Goal: Information Seeking & Learning: Find specific fact

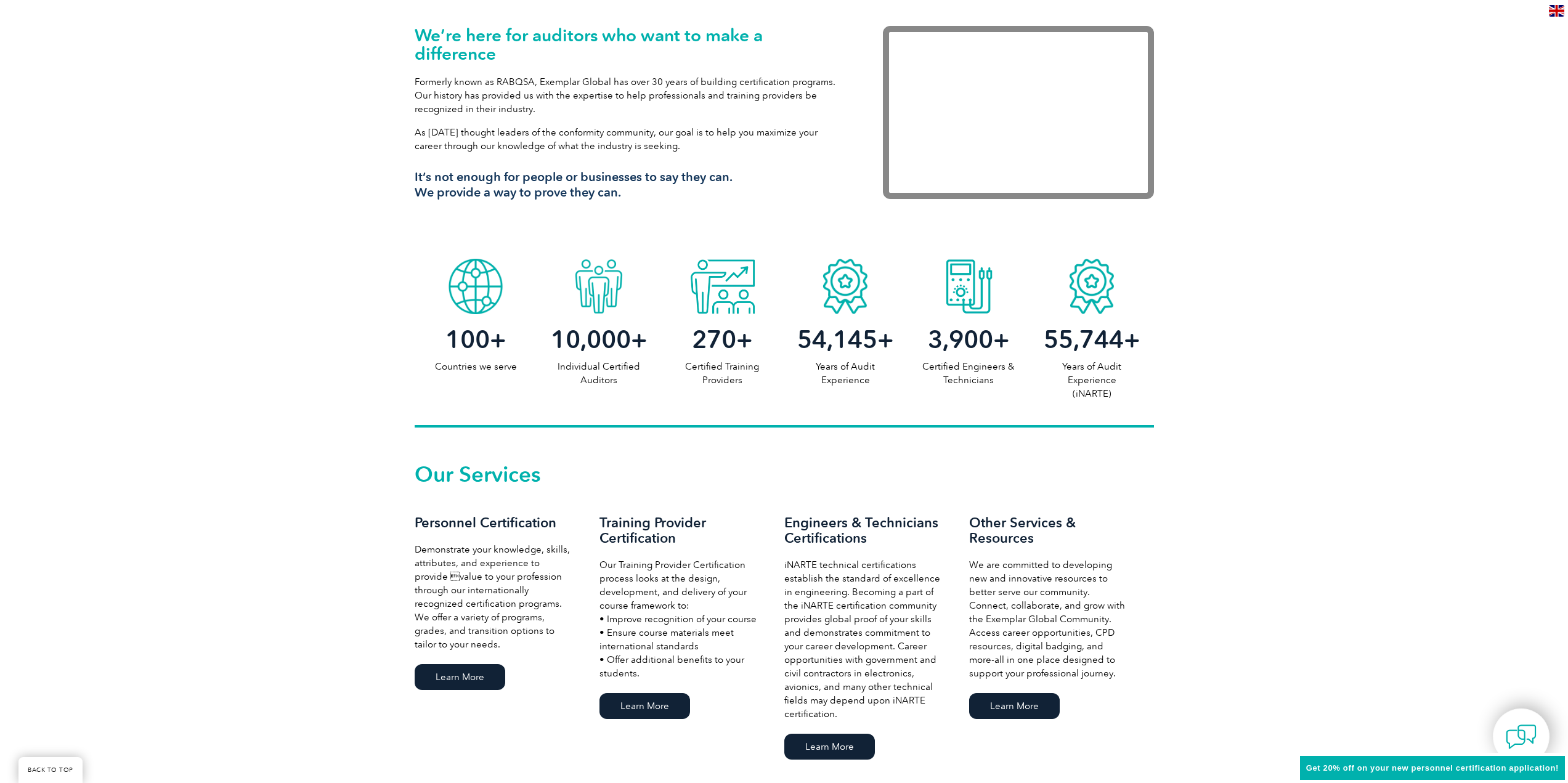
scroll to position [431, 0]
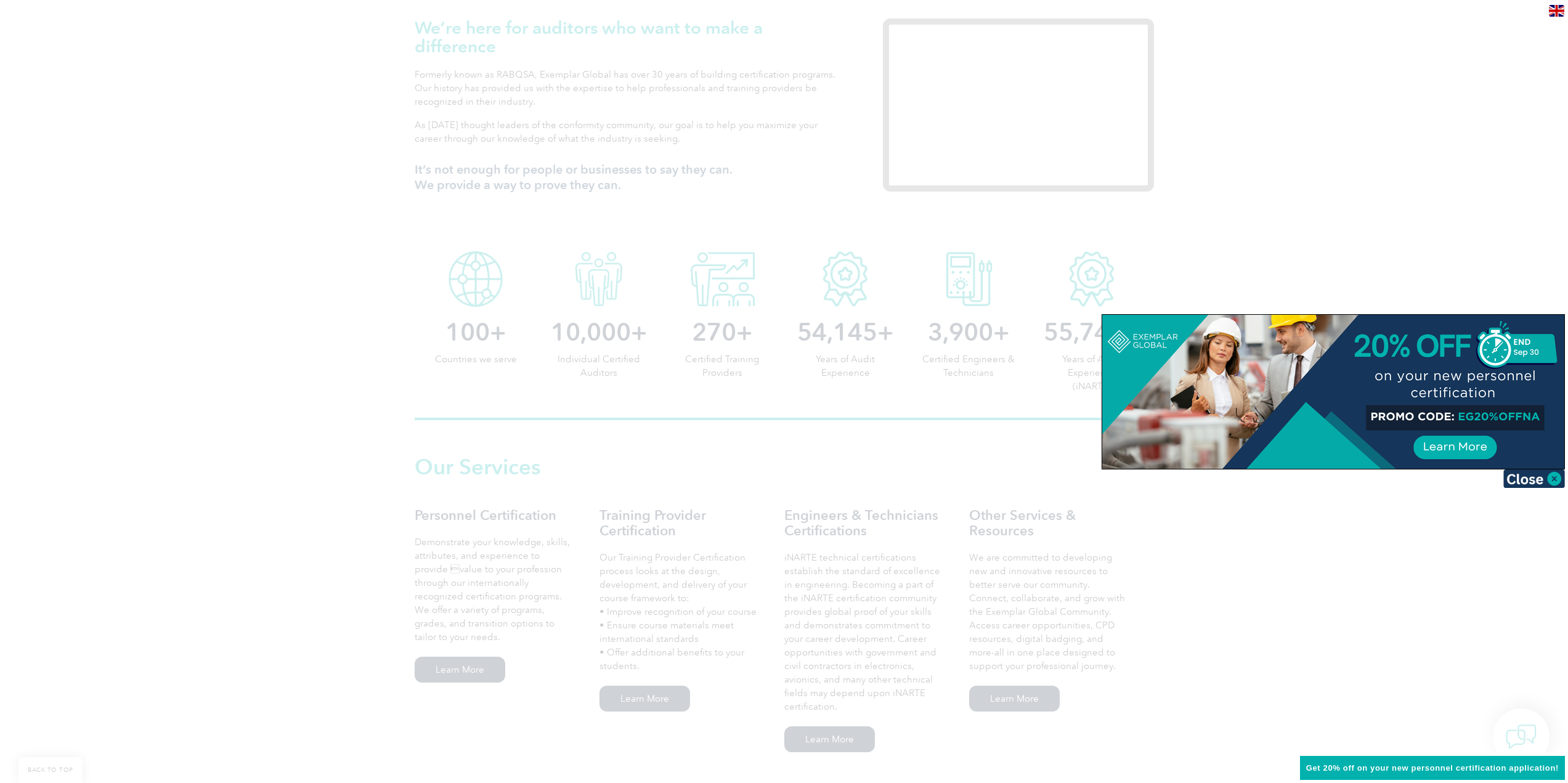
click at [1546, 475] on img at bounding box center [1533, 478] width 62 height 18
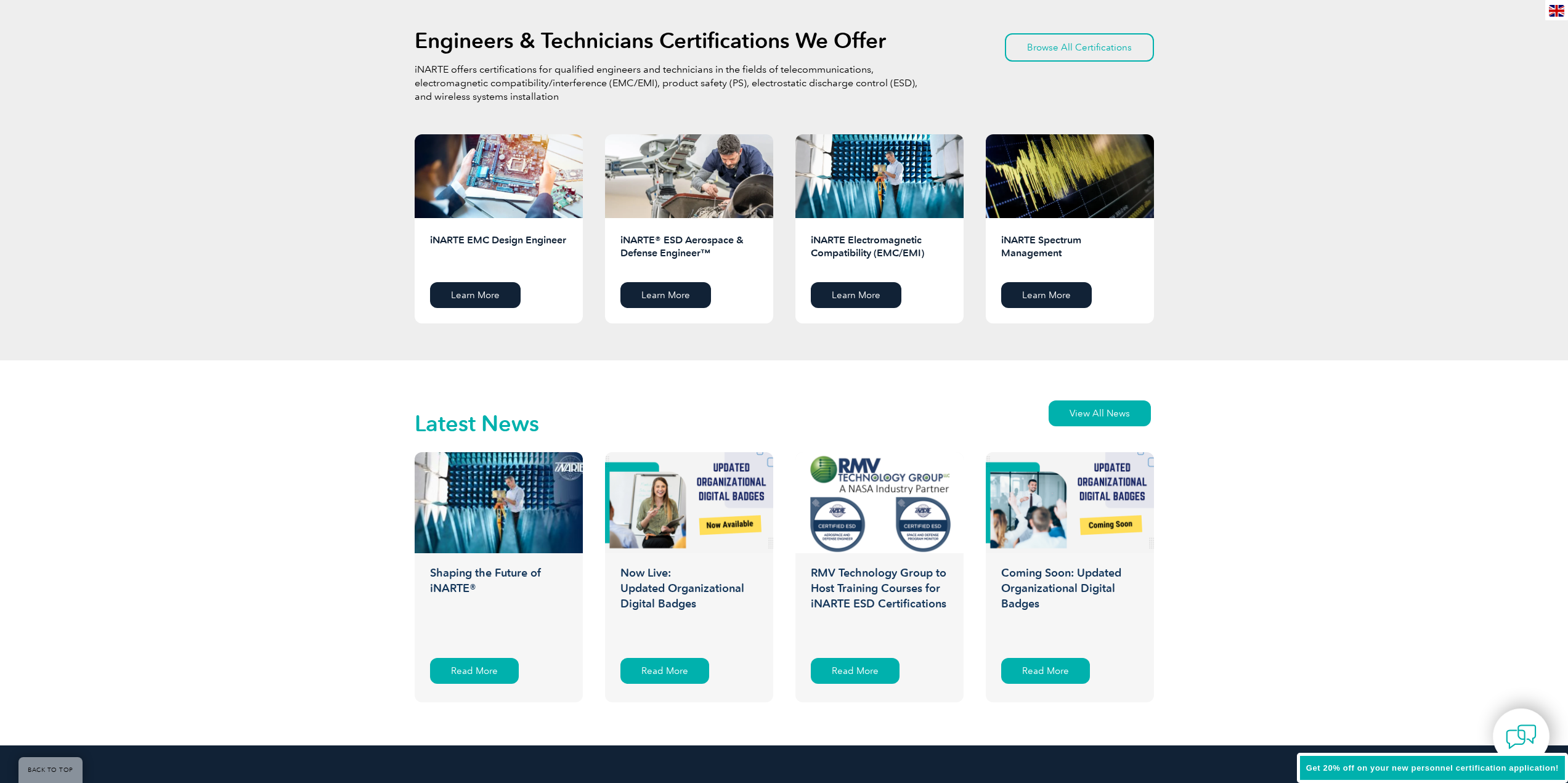
scroll to position [2593, 0]
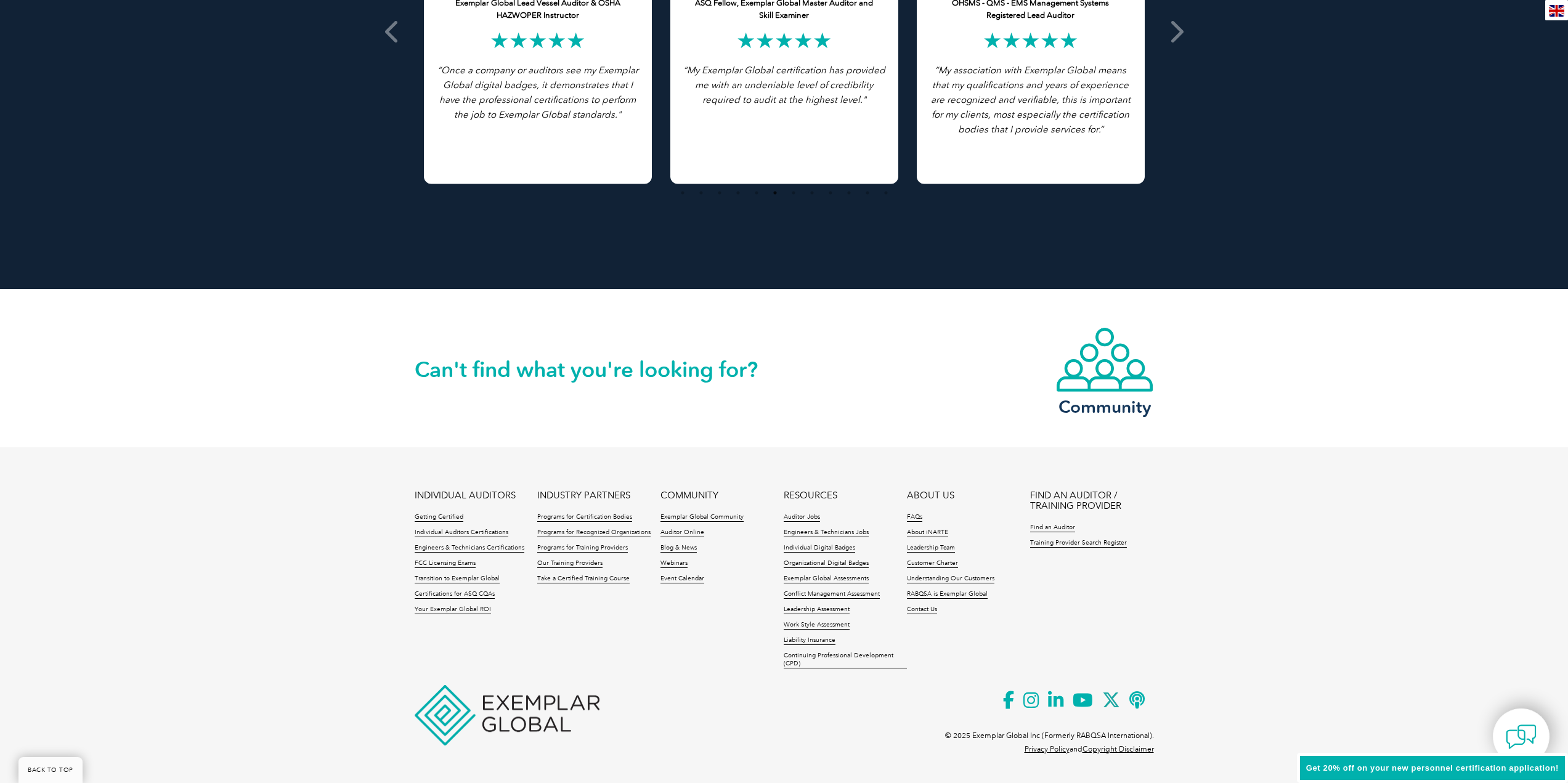
drag, startPoint x: 1276, startPoint y: 216, endPoint x: 1263, endPoint y: 478, distance: 262.3
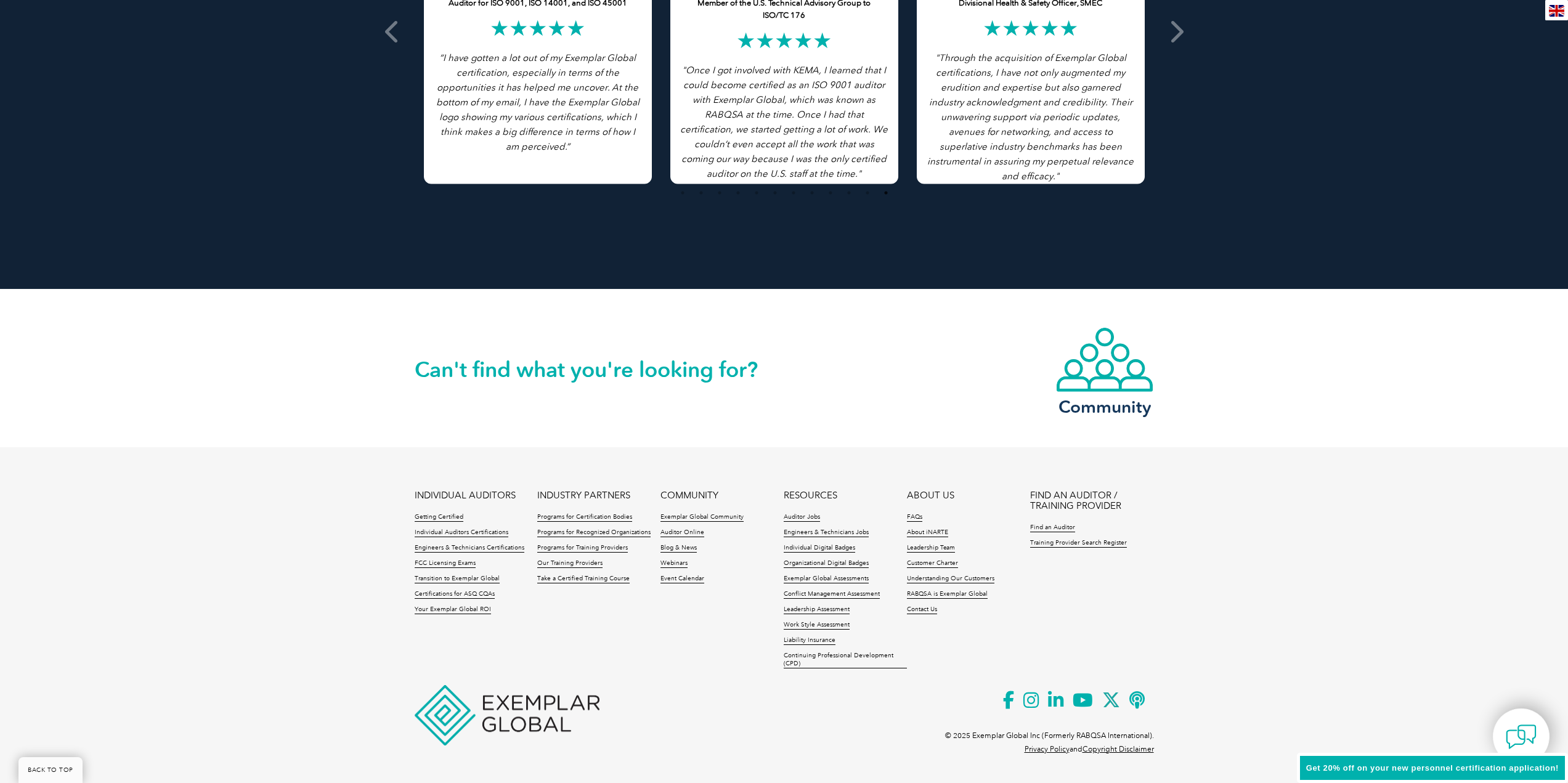
click at [1261, 436] on div "Can't find what you're looking for? Community" at bounding box center [784, 367] width 1568 height 158
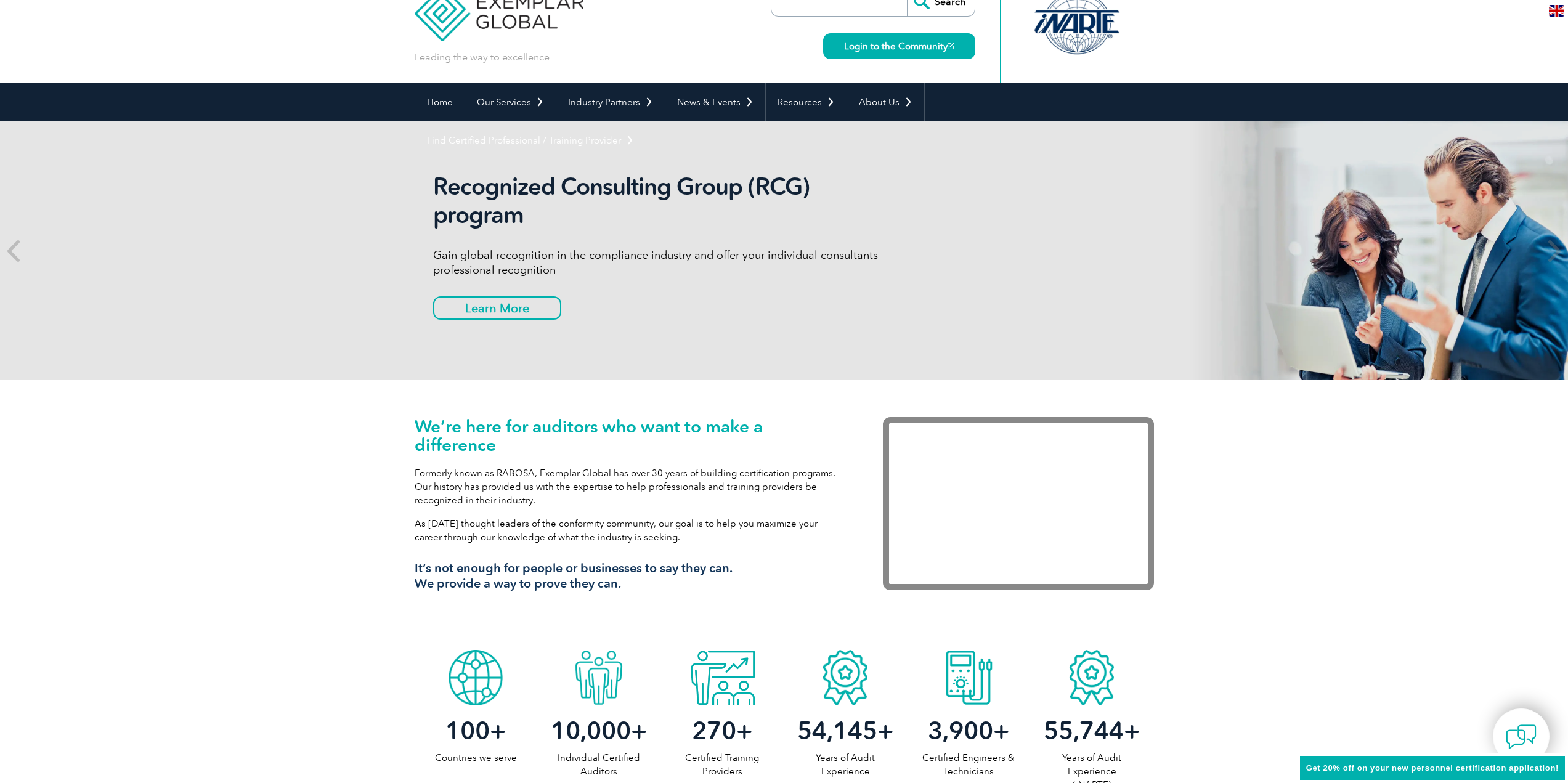
scroll to position [0, 0]
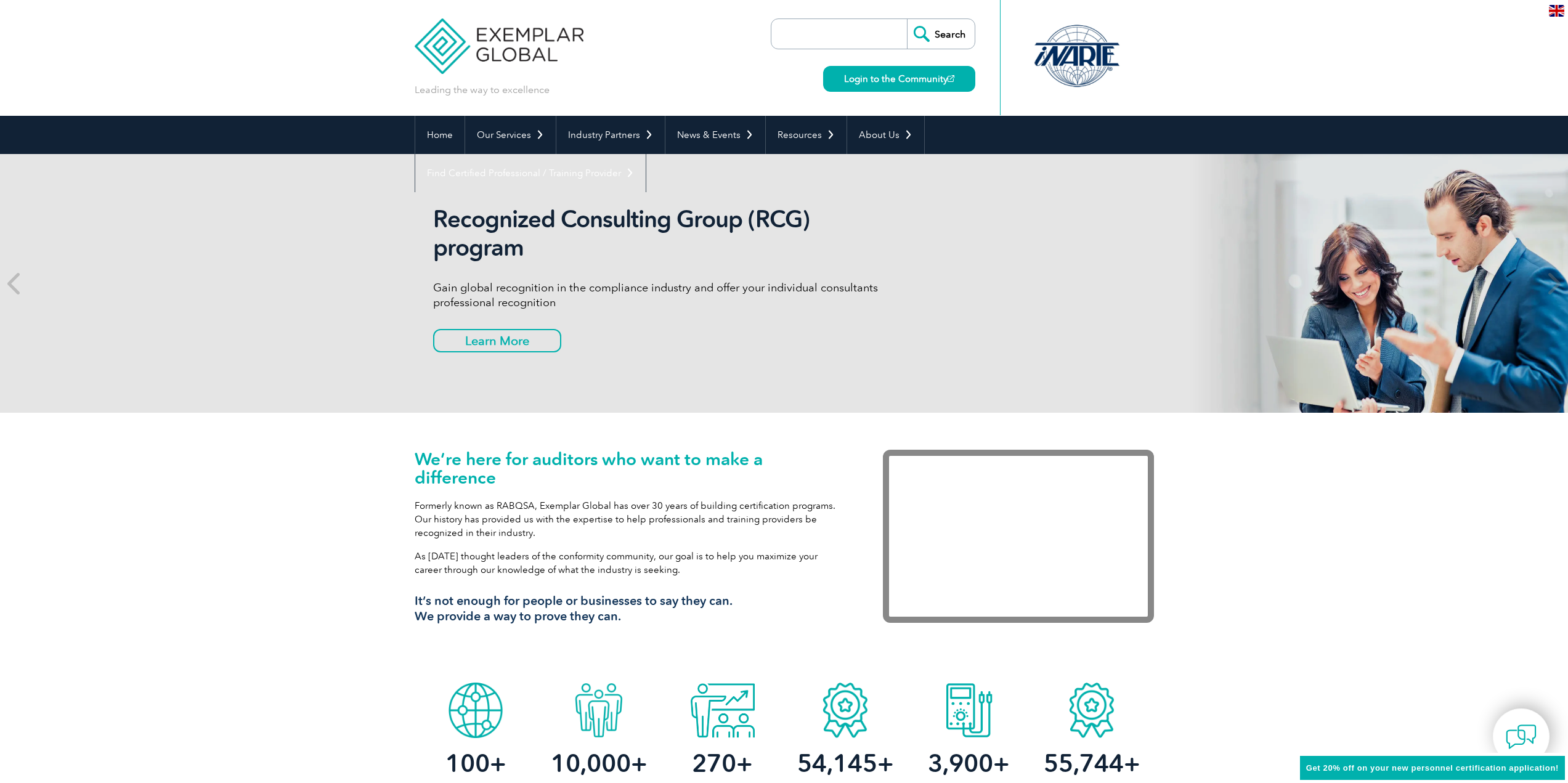
click at [899, 86] on link "Login to the Community" at bounding box center [899, 79] width 152 height 26
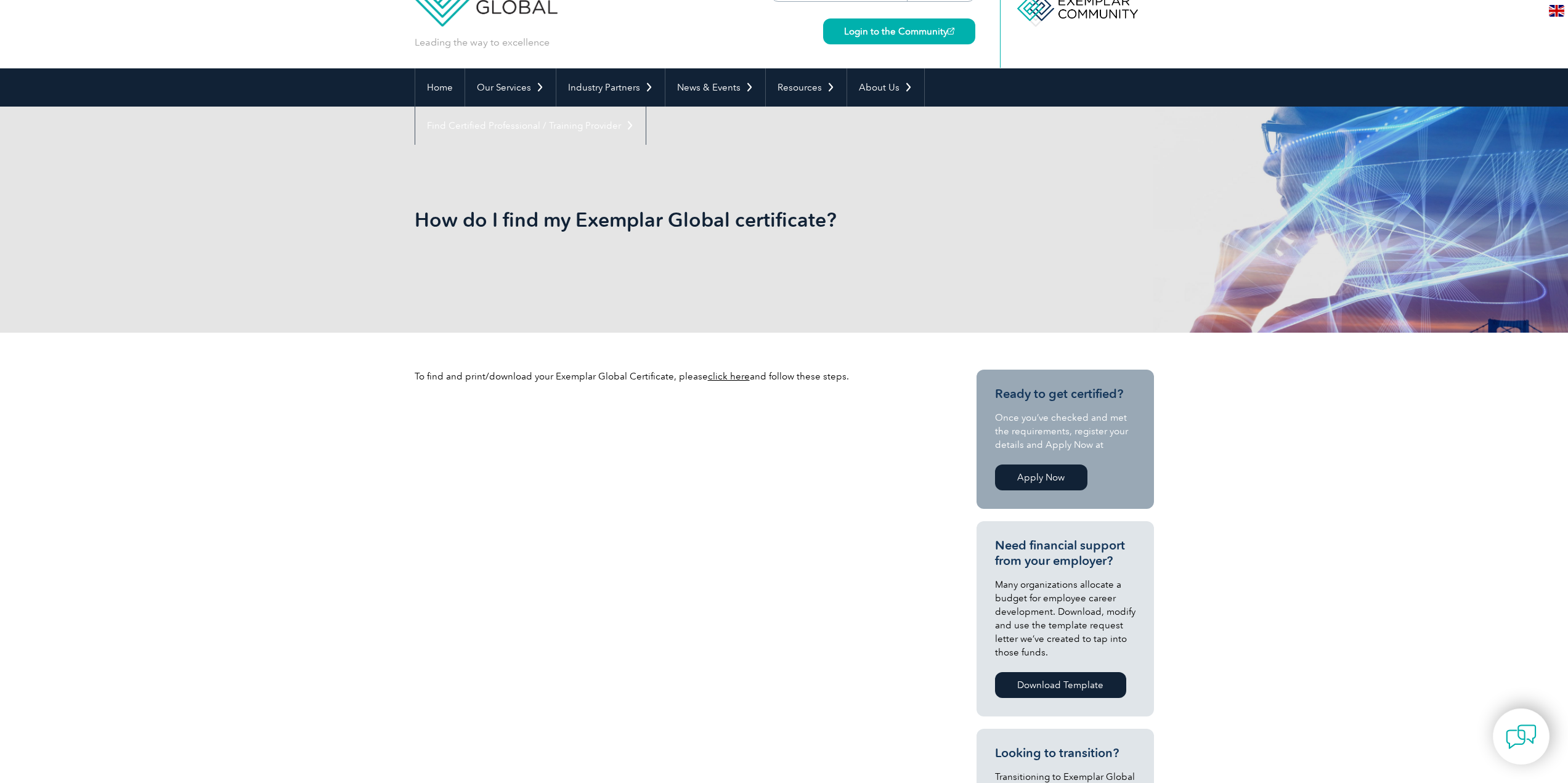
scroll to position [62, 0]
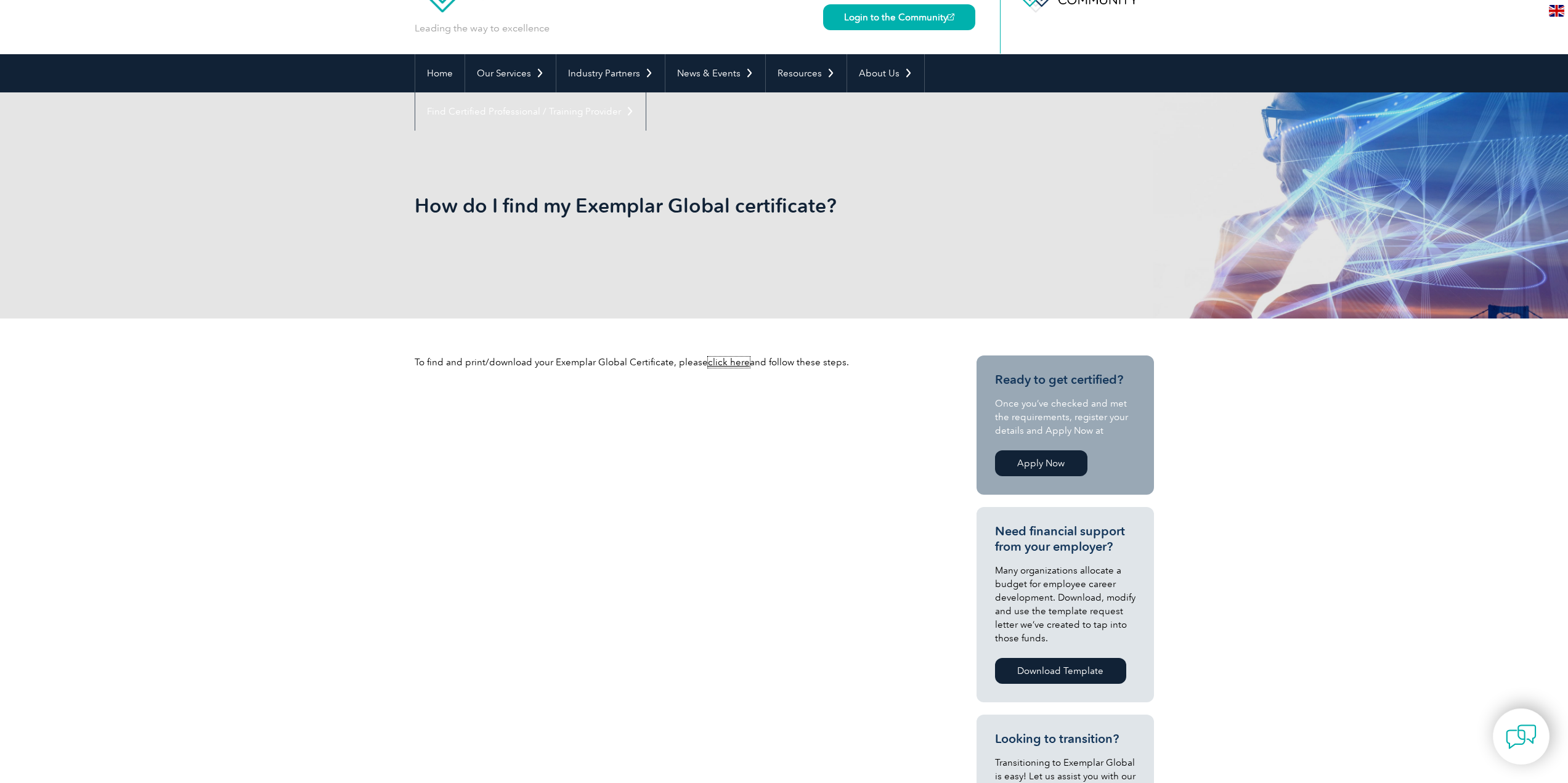
click at [727, 360] on link "click here" at bounding box center [729, 363] width 42 height 11
